Goal: Task Accomplishment & Management: Manage account settings

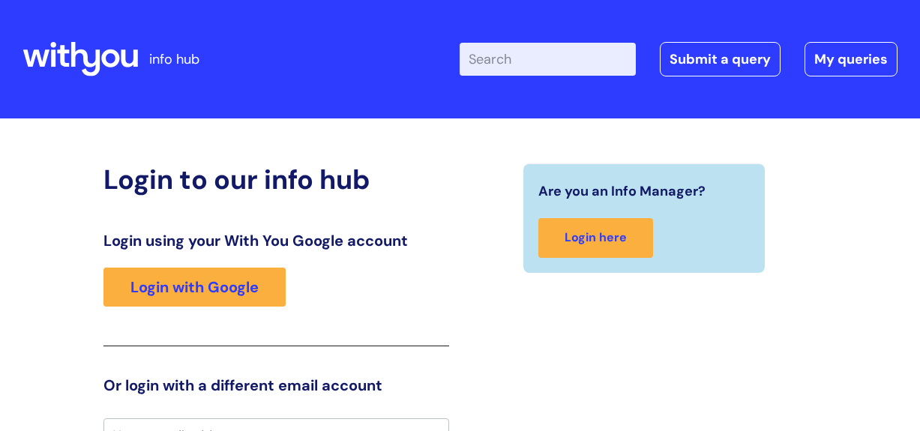
scroll to position [21, 0]
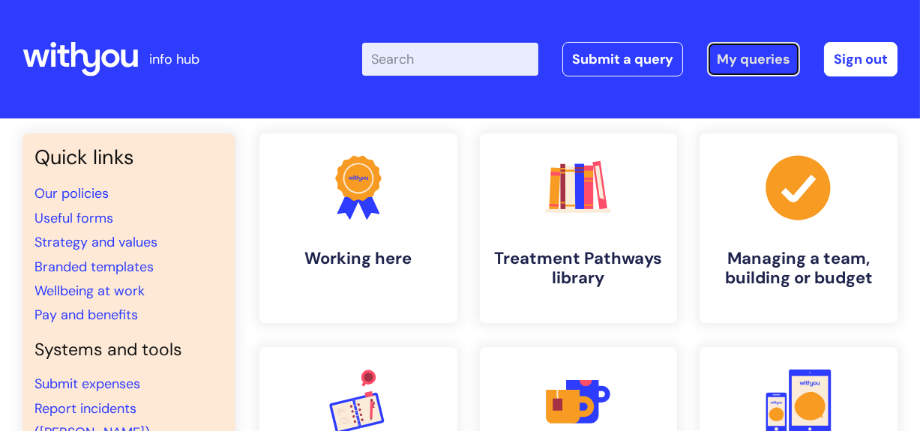
click at [739, 59] on link "My queries" at bounding box center [753, 59] width 93 height 35
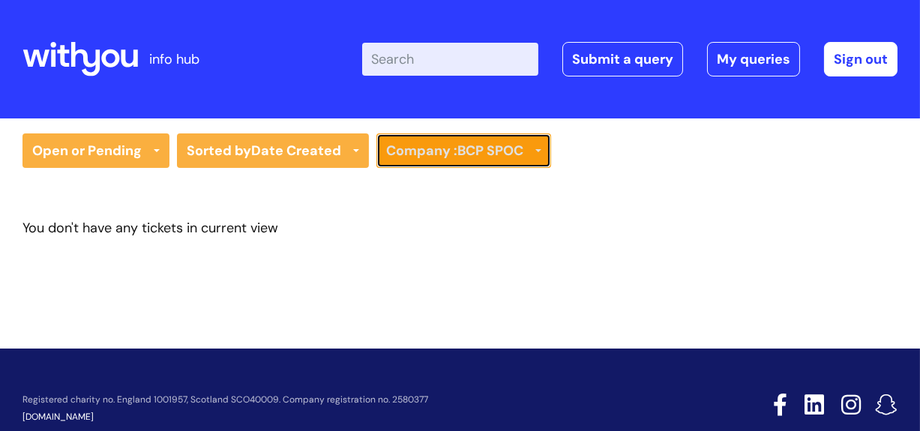
click at [495, 150] on strong "BCP SPOC" at bounding box center [491, 151] width 66 height 18
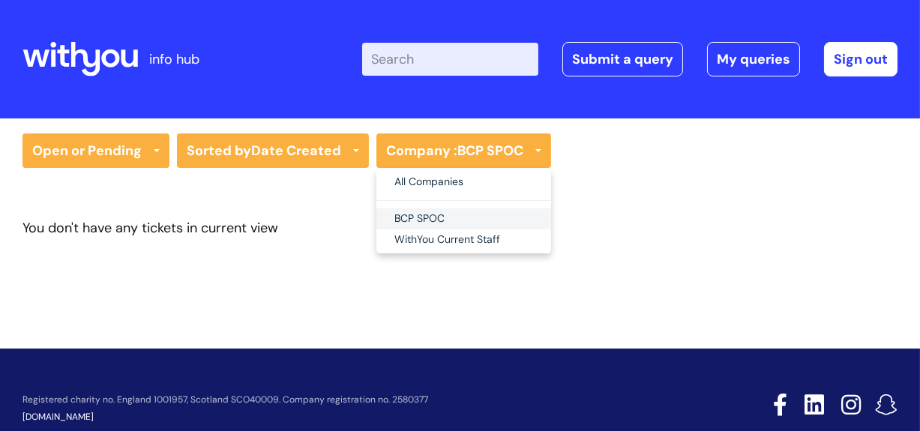
click at [429, 215] on link "BCP SPOC" at bounding box center [464, 219] width 175 height 21
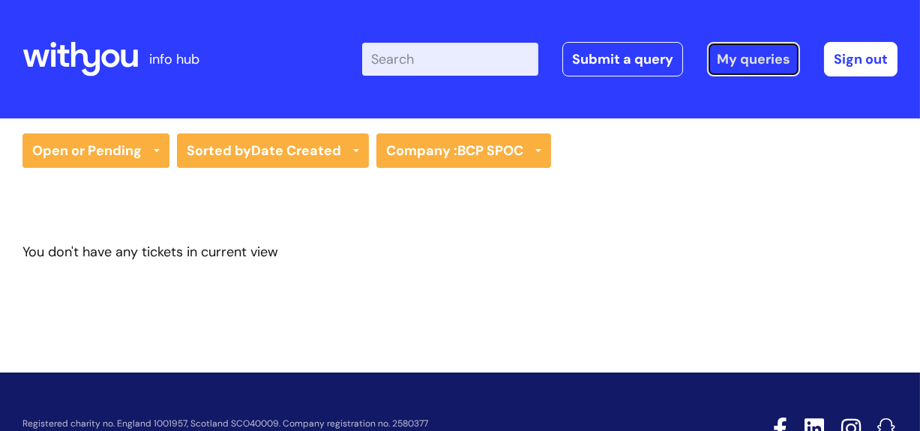
click at [767, 56] on link "My queries" at bounding box center [753, 59] width 93 height 35
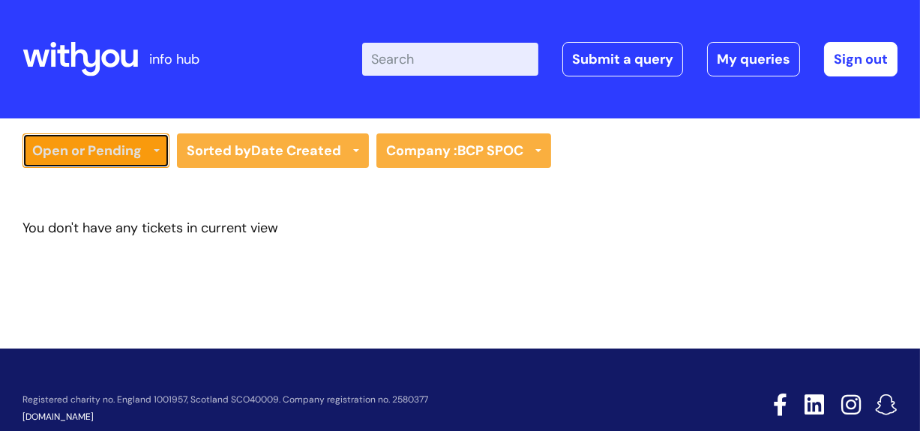
click at [159, 149] on icon at bounding box center [157, 152] width 6 height 6
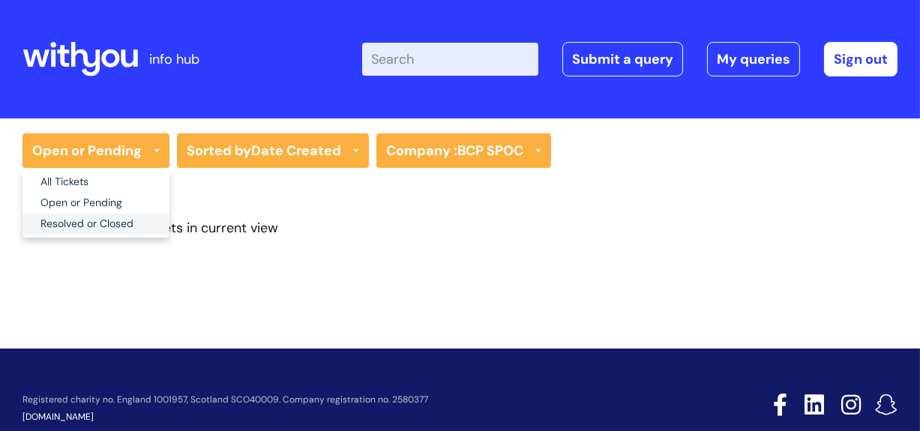
click at [70, 227] on link "Resolved or Closed" at bounding box center [96, 224] width 147 height 21
